Goal: Find specific page/section: Find specific page/section

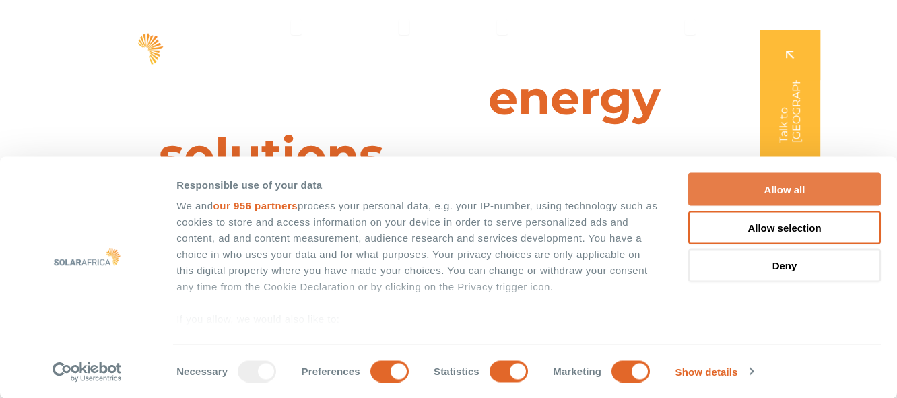
click at [792, 183] on button "Allow all" at bounding box center [784, 189] width 193 height 33
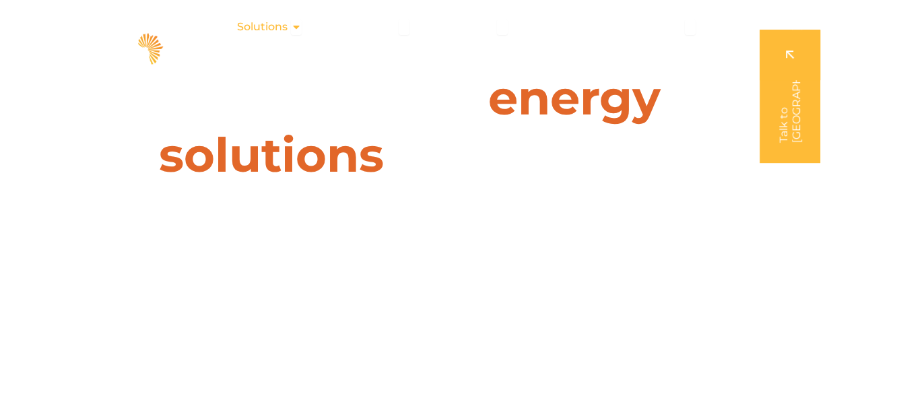
click at [299, 28] on icon "Menu" at bounding box center [296, 27] width 11 height 11
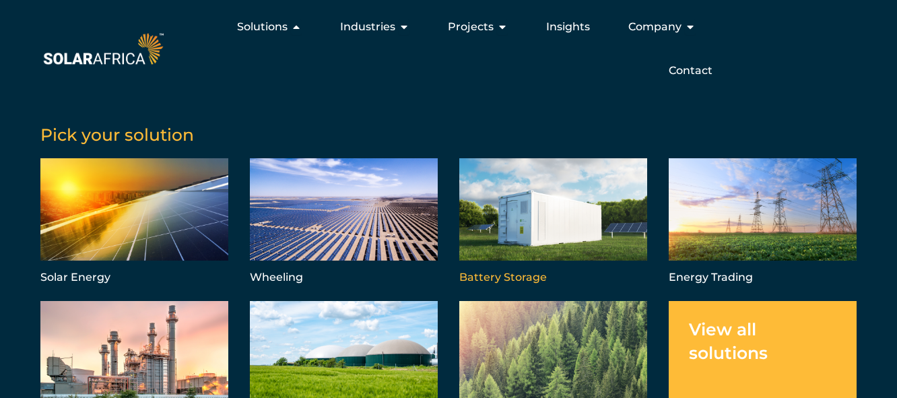
click at [533, 209] on link "Menu" at bounding box center [553, 222] width 188 height 129
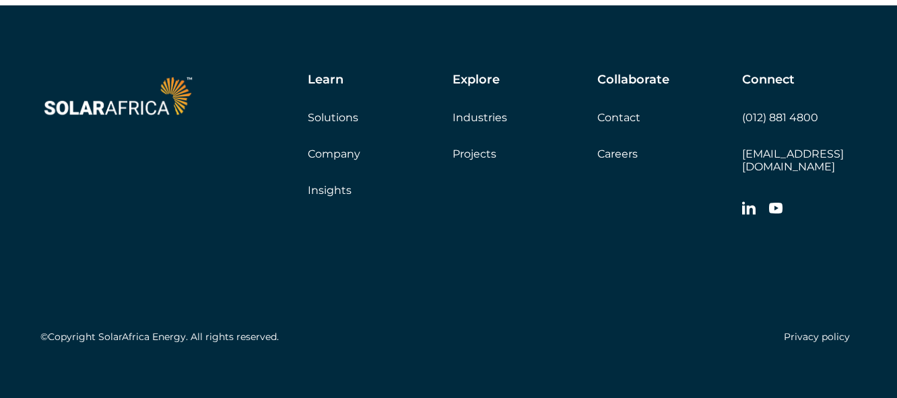
scroll to position [4113, 0]
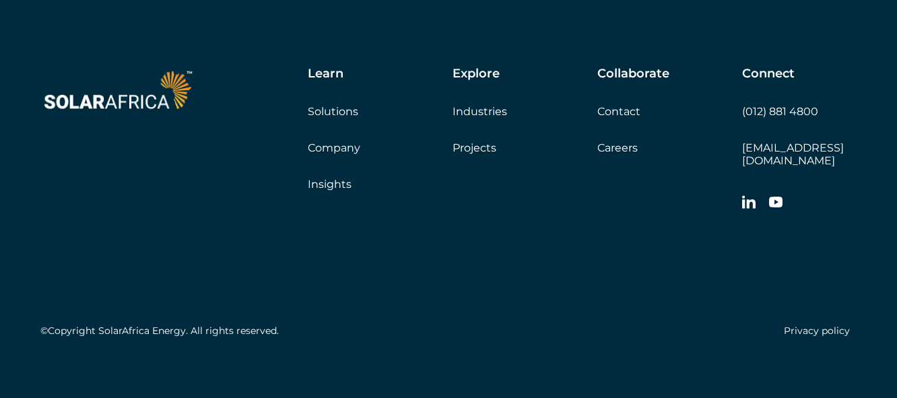
click at [629, 112] on link "Contact" at bounding box center [618, 111] width 43 height 13
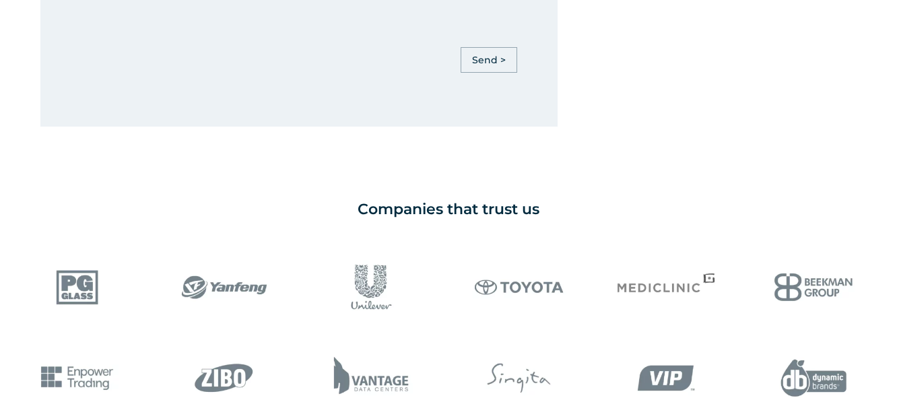
scroll to position [1077, 0]
